Goal: Task Accomplishment & Management: Manage account settings

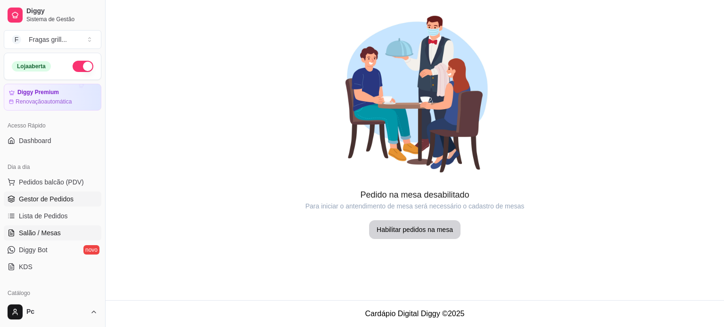
click at [36, 196] on span "Gestor de Pedidos" at bounding box center [46, 199] width 55 height 9
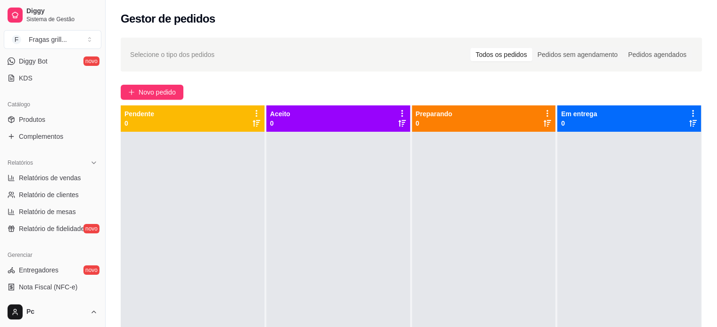
scroll to position [188, 0]
click at [37, 119] on span "Produtos" at bounding box center [32, 119] width 26 height 9
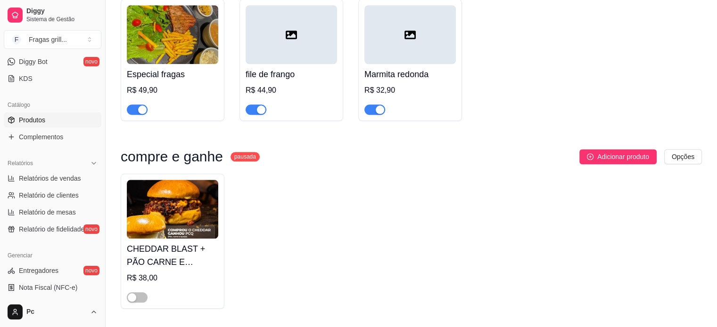
scroll to position [4571, 0]
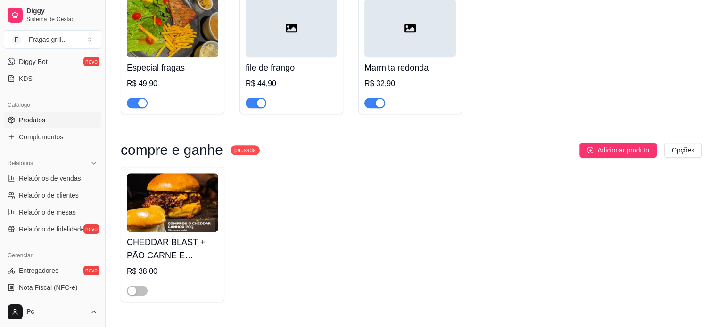
drag, startPoint x: 237, startPoint y: 186, endPoint x: 188, endPoint y: 193, distance: 50.0
click at [230, 155] on sup "pausada" at bounding box center [244, 150] width 29 height 9
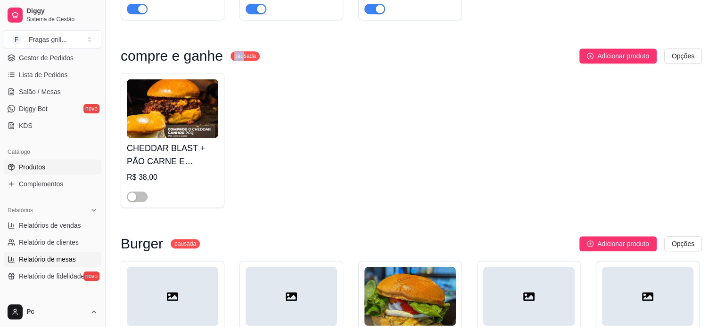
scroll to position [0, 0]
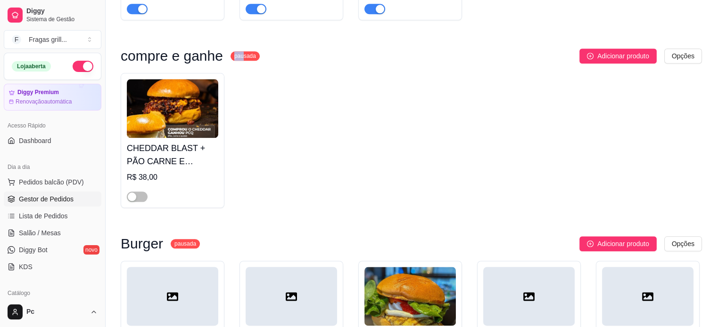
click at [48, 198] on span "Gestor de Pedidos" at bounding box center [46, 199] width 55 height 9
